Goal: Task Accomplishment & Management: Use online tool/utility

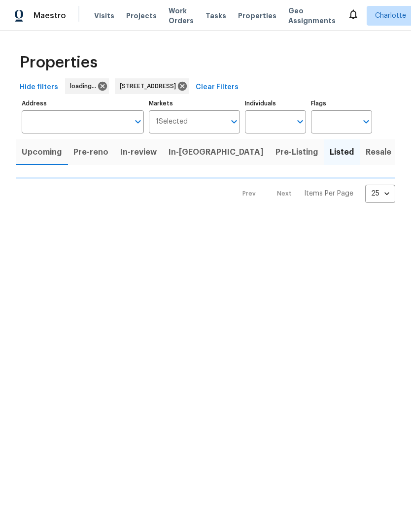
type input "11023 Alnwick Ct Charlotte NC 28262"
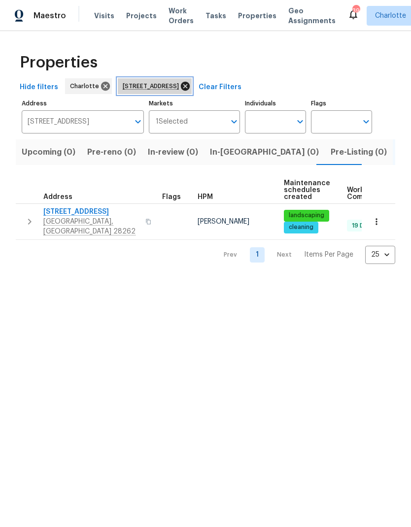
click at [190, 88] on icon at bounding box center [185, 86] width 9 height 9
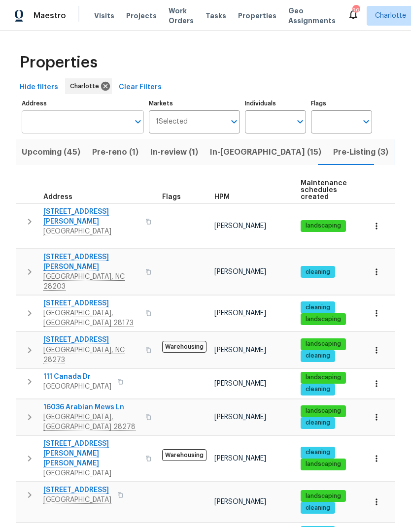
click at [83, 121] on input "Address" at bounding box center [75, 121] width 107 height 23
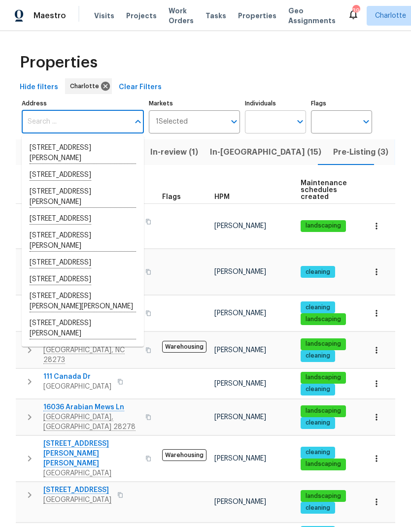
click at [291, 115] on input "Individuals" at bounding box center [268, 121] width 46 height 23
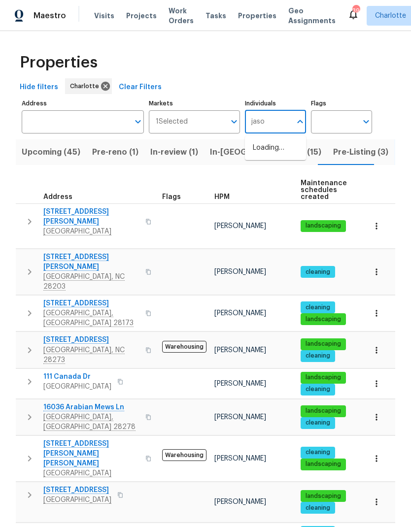
type input "jason"
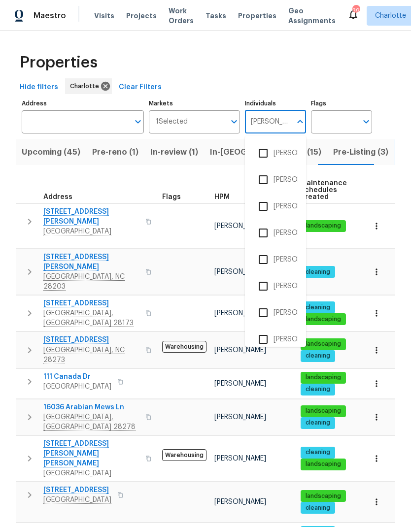
click at [267, 183] on input "checkbox" at bounding box center [263, 180] width 21 height 21
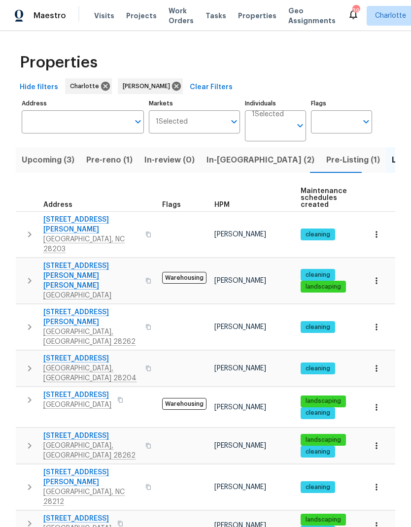
click at [232, 163] on span "In-reno (2)" at bounding box center [261, 160] width 108 height 14
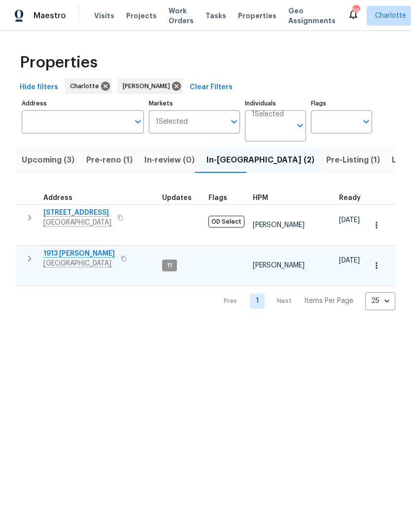
click at [71, 249] on span "1913 [PERSON_NAME]" at bounding box center [78, 254] width 71 height 10
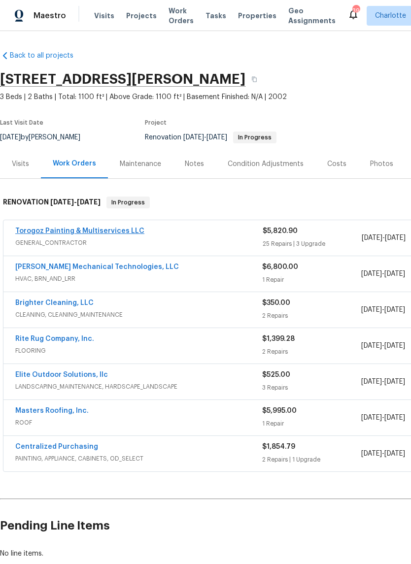
click at [120, 231] on link "Torogoz Painting & Multiservices LLC" at bounding box center [79, 231] width 129 height 7
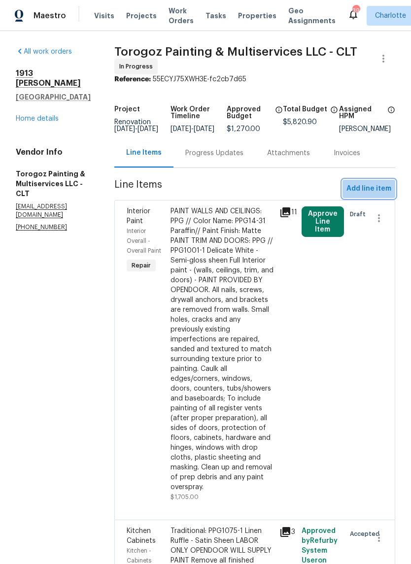
click at [377, 195] on span "Add line item" at bounding box center [369, 189] width 45 height 12
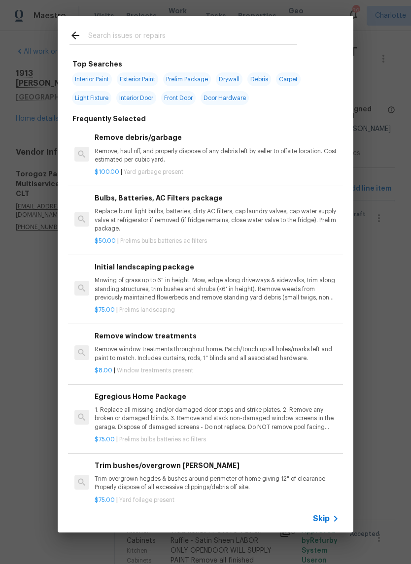
click at [182, 33] on input "text" at bounding box center [192, 37] width 209 height 15
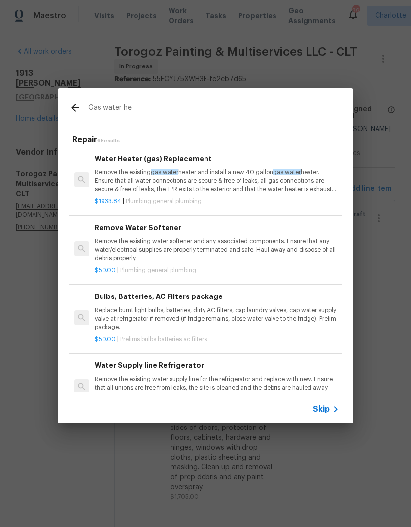
type input "Gas water hea"
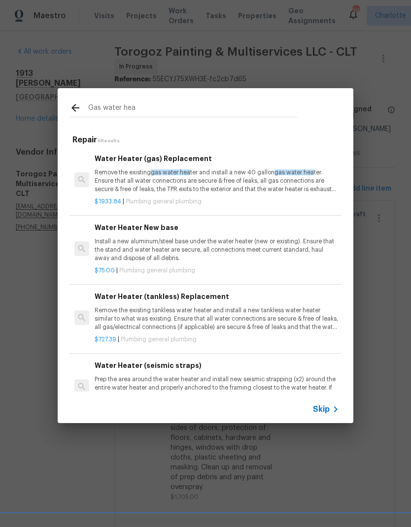
click at [288, 194] on div "$1933.84 | Plumbing general plumbing" at bounding box center [217, 200] width 245 height 12
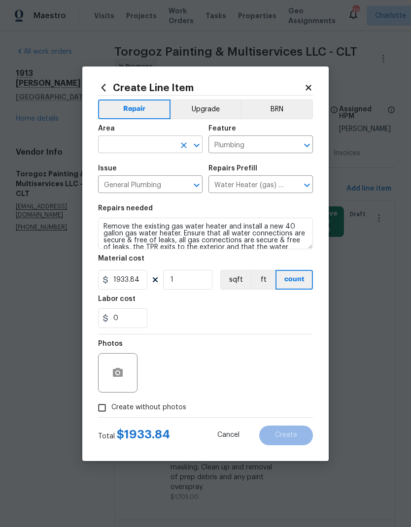
click at [155, 145] on input "text" at bounding box center [136, 145] width 77 height 15
click at [146, 169] on li "Plumbing" at bounding box center [150, 167] width 105 height 16
type input "Plumbing"
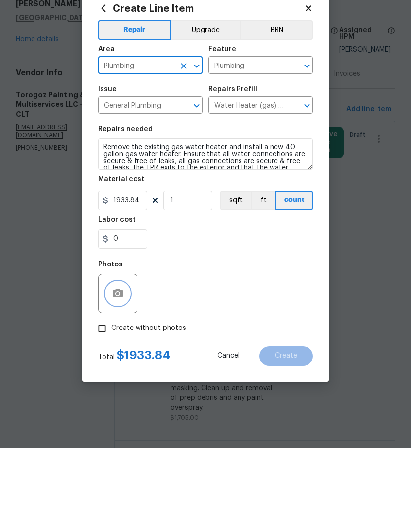
click at [124, 361] on button "button" at bounding box center [118, 373] width 24 height 24
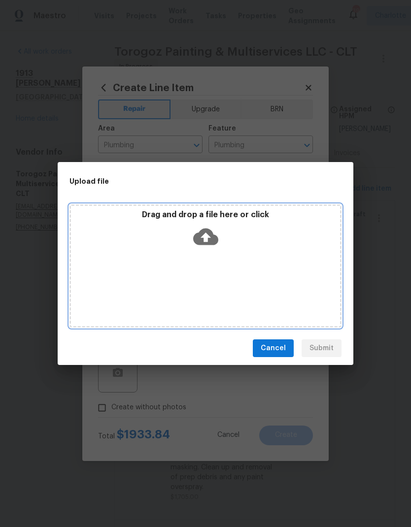
click at [210, 236] on icon at bounding box center [205, 237] width 25 height 17
click at [210, 238] on icon at bounding box center [205, 237] width 25 height 17
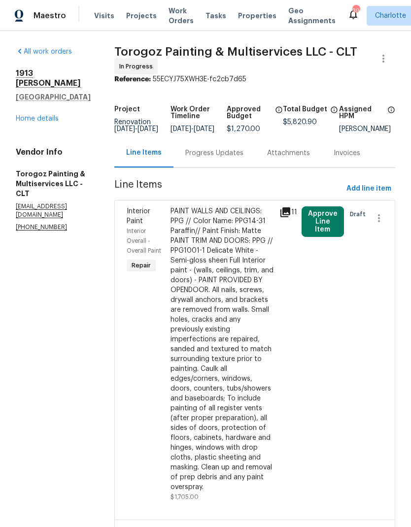
scroll to position [39, 0]
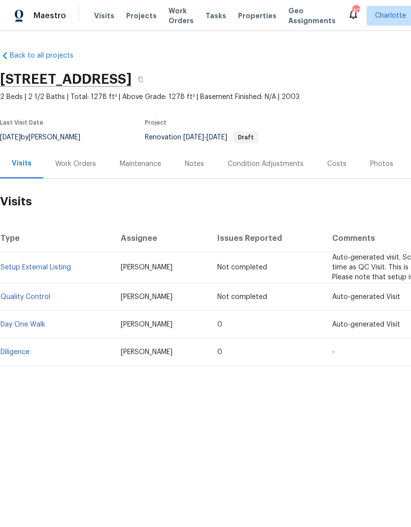
click at [81, 162] on div "Work Orders" at bounding box center [75, 164] width 41 height 10
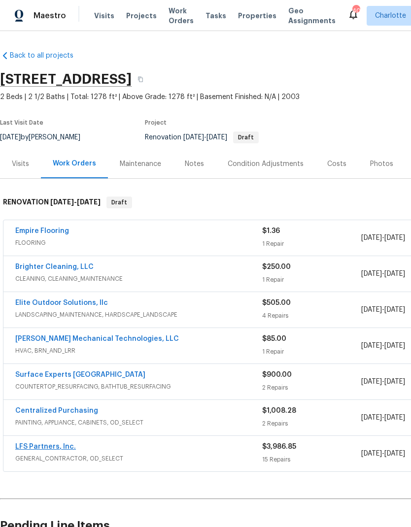
click at [56, 444] on link "LFS Partners, Inc." at bounding box center [45, 447] width 61 height 7
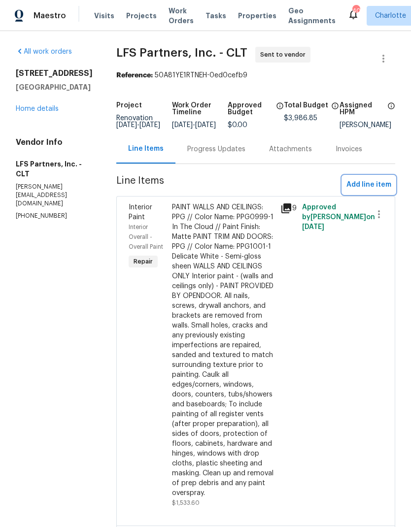
click at [376, 191] on span "Add line item" at bounding box center [369, 185] width 45 height 12
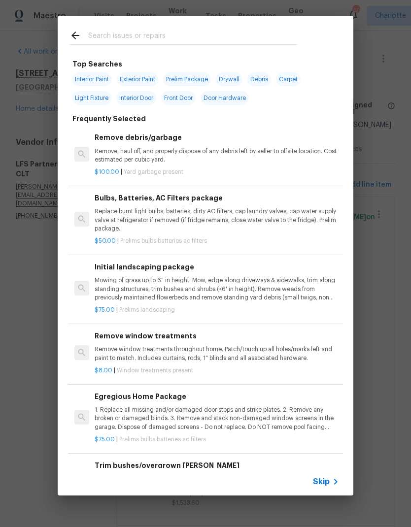
click at [218, 40] on input "text" at bounding box center [192, 37] width 209 height 15
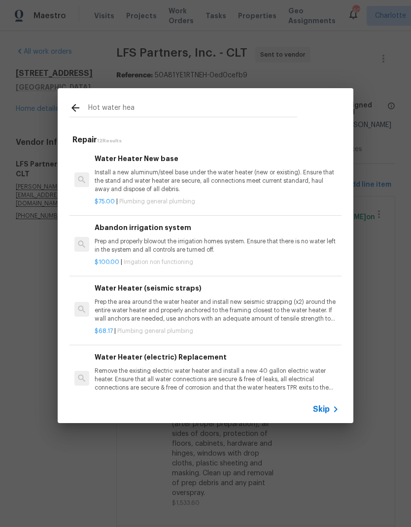
type input "Hot water heat"
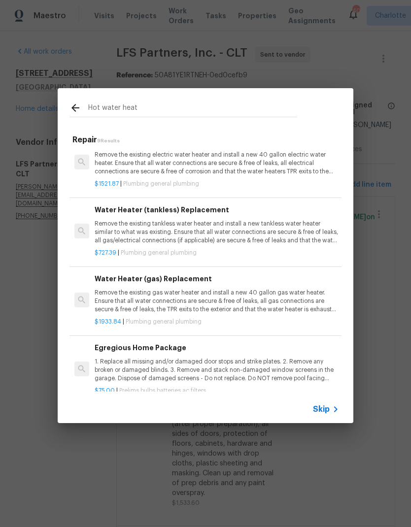
scroll to position [156, 0]
click at [298, 294] on p "Remove the existing gas water heater and install a new 40 gallon gas water heat…" at bounding box center [217, 301] width 245 height 25
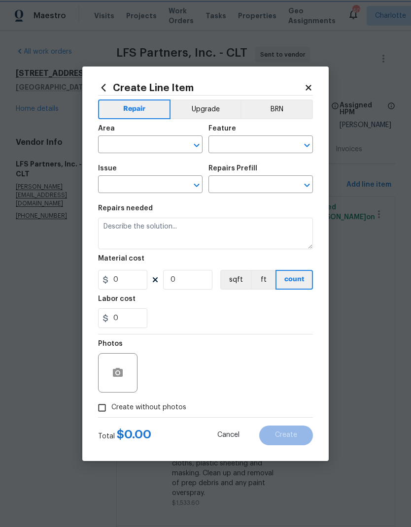
type input "Plumbing"
type input "General Plumbing"
type input "Water Heater (gas) Replacement $1,933.84"
type textarea "Remove the existing gas water heater and install a new 40 gallon gas water heat…"
type input "1933.84"
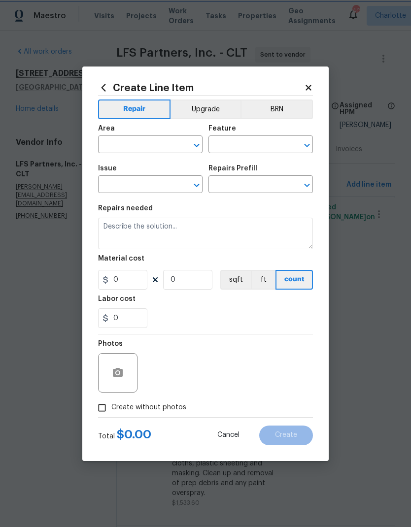
type input "1"
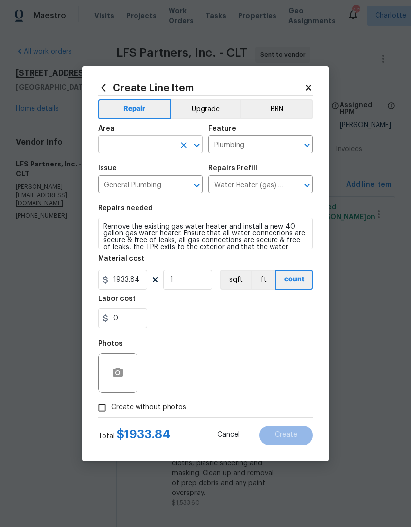
click at [162, 141] on input "text" at bounding box center [136, 145] width 77 height 15
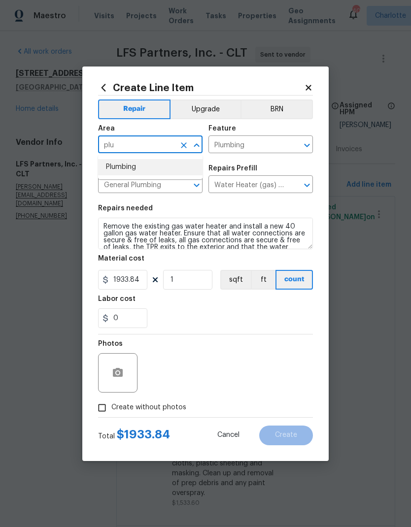
click at [158, 175] on li "Plumbing" at bounding box center [150, 167] width 105 height 16
type input "Plumbing"
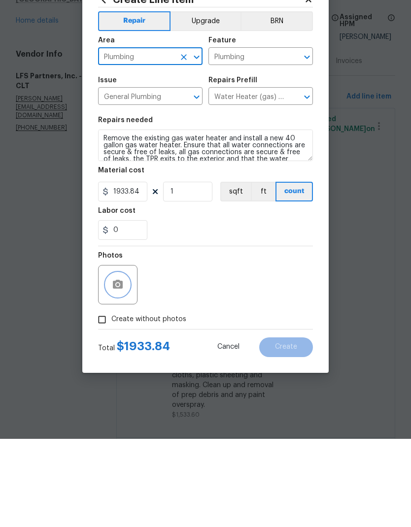
click at [118, 361] on button "button" at bounding box center [118, 373] width 24 height 24
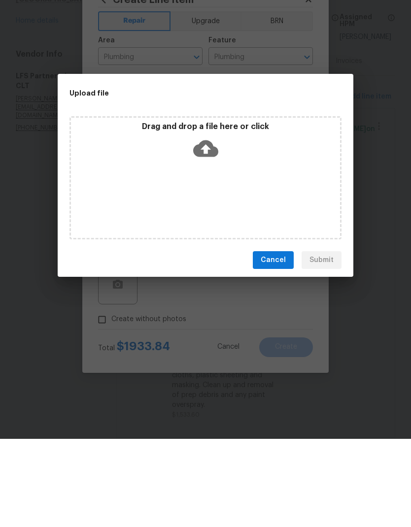
scroll to position [39, 0]
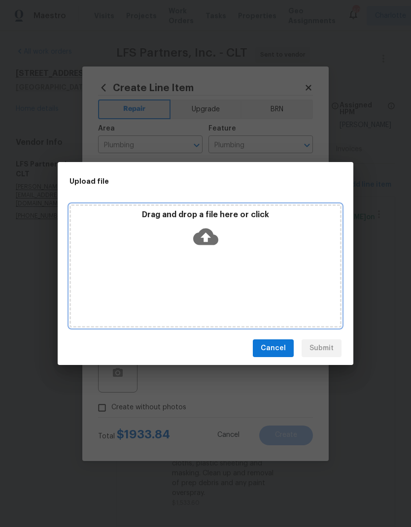
click at [210, 231] on icon at bounding box center [205, 237] width 25 height 17
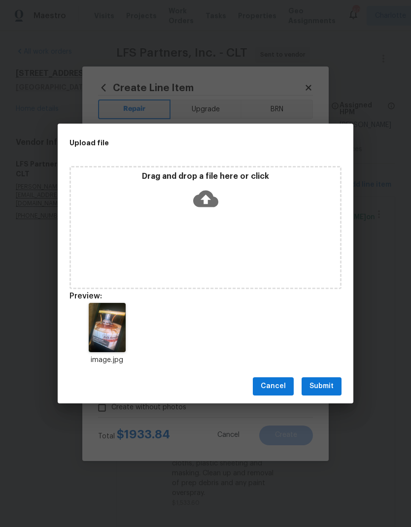
click at [324, 389] on span "Submit" at bounding box center [322, 387] width 24 height 12
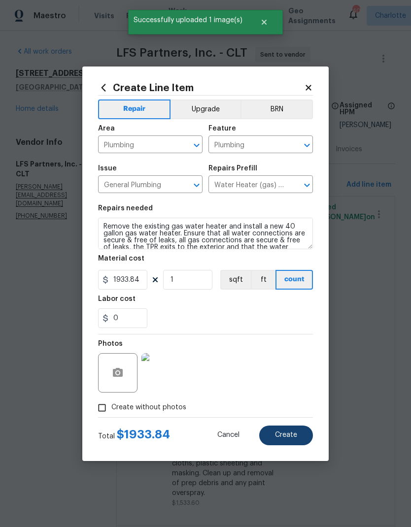
click at [293, 438] on span "Create" at bounding box center [286, 435] width 22 height 7
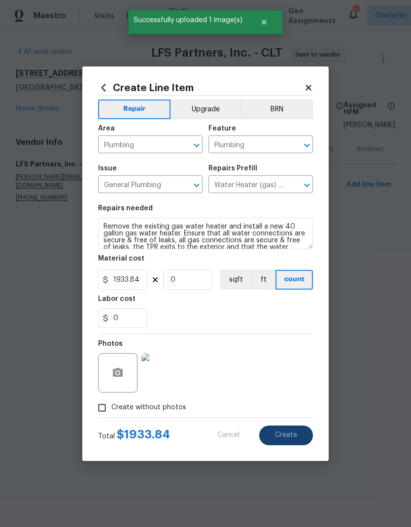
scroll to position [0, 0]
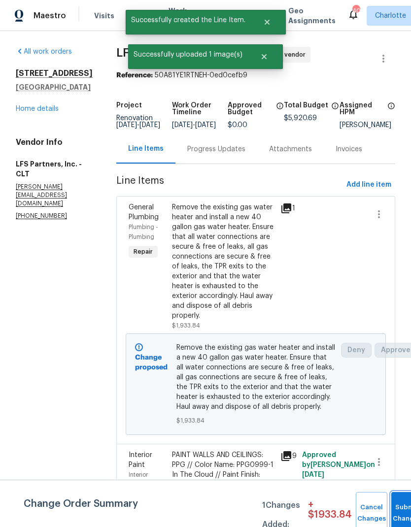
click at [392, 507] on button "Submit Changes" at bounding box center [407, 513] width 32 height 42
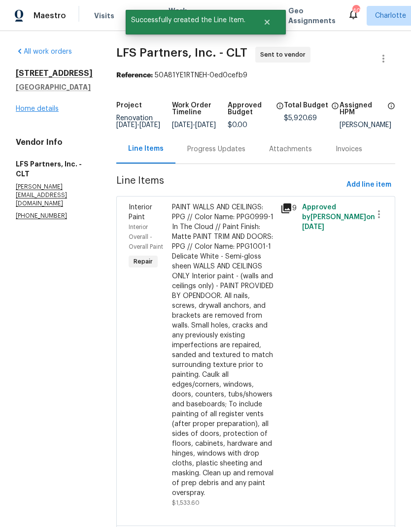
click at [49, 112] on link "Home details" at bounding box center [37, 108] width 43 height 7
